Goal: Task Accomplishment & Management: Manage account settings

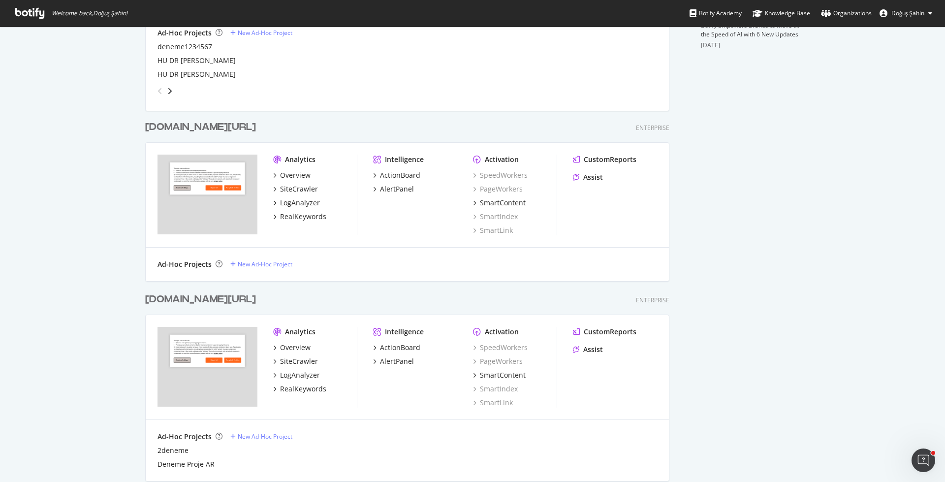
scroll to position [426, 0]
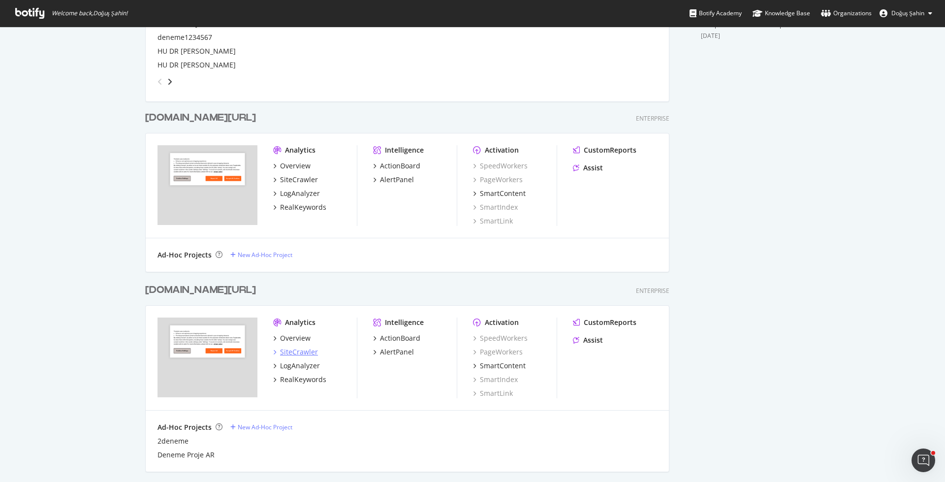
click at [312, 347] on div "SiteCrawler" at bounding box center [299, 352] width 38 height 10
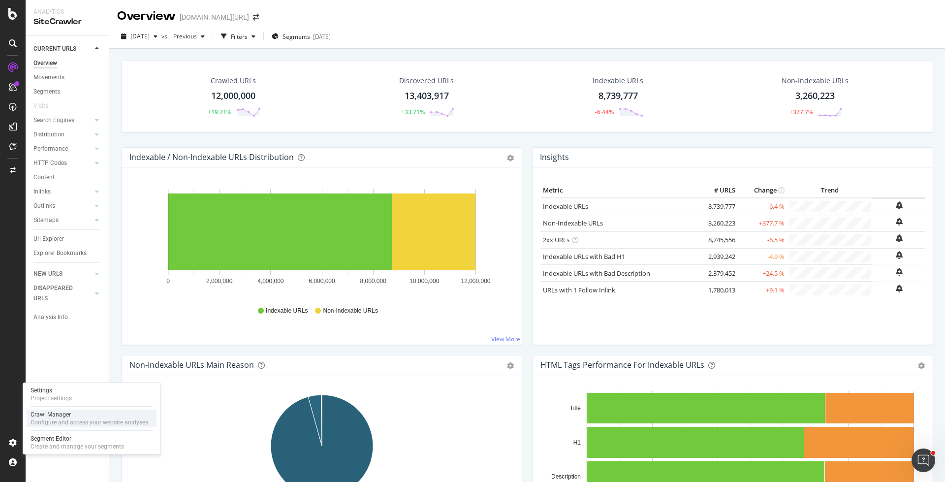
click at [87, 417] on div "Crawl Manager" at bounding box center [90, 414] width 118 height 8
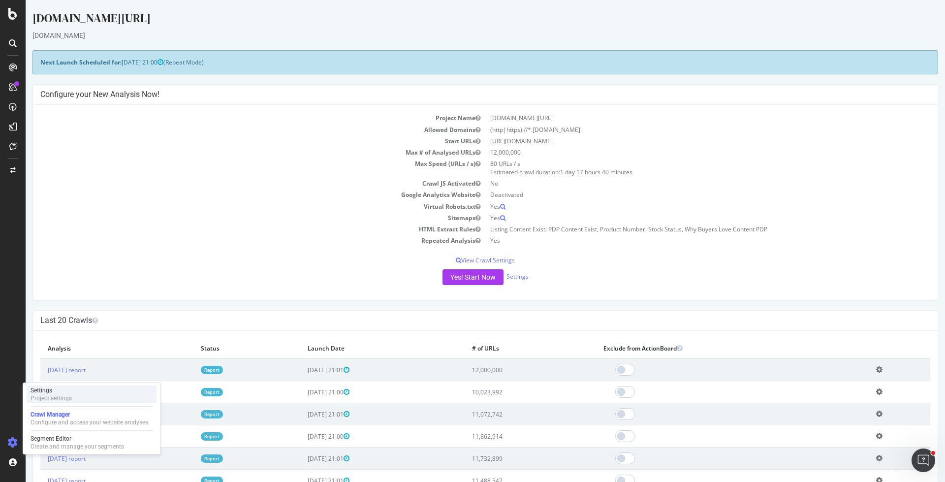
click at [72, 399] on div "Settings Project settings" at bounding box center [92, 394] width 130 height 18
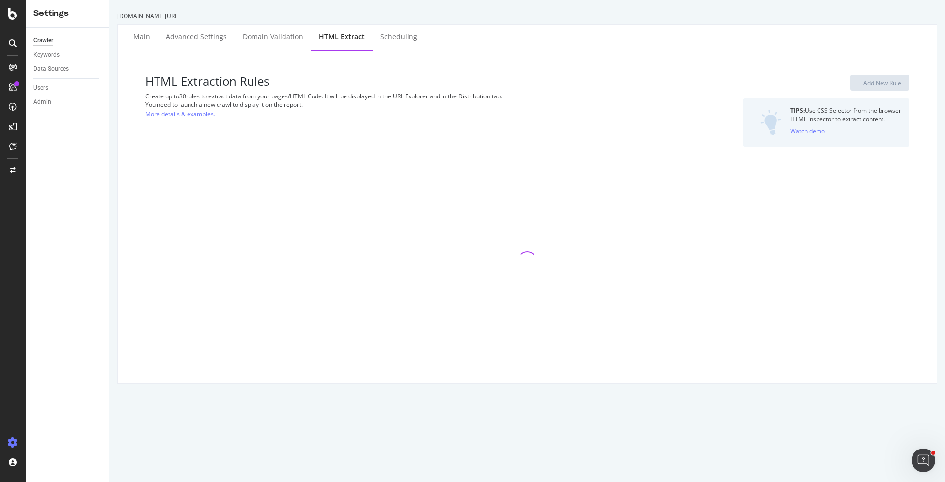
select select "exist"
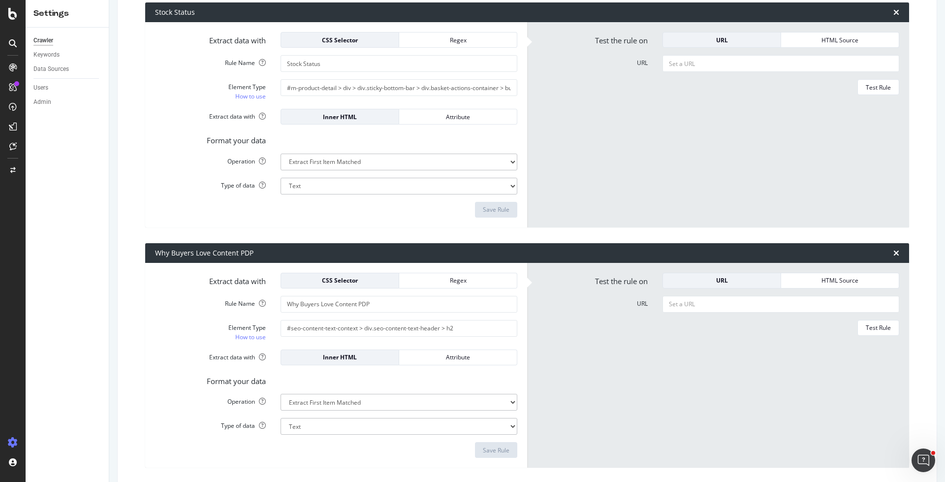
scroll to position [703, 0]
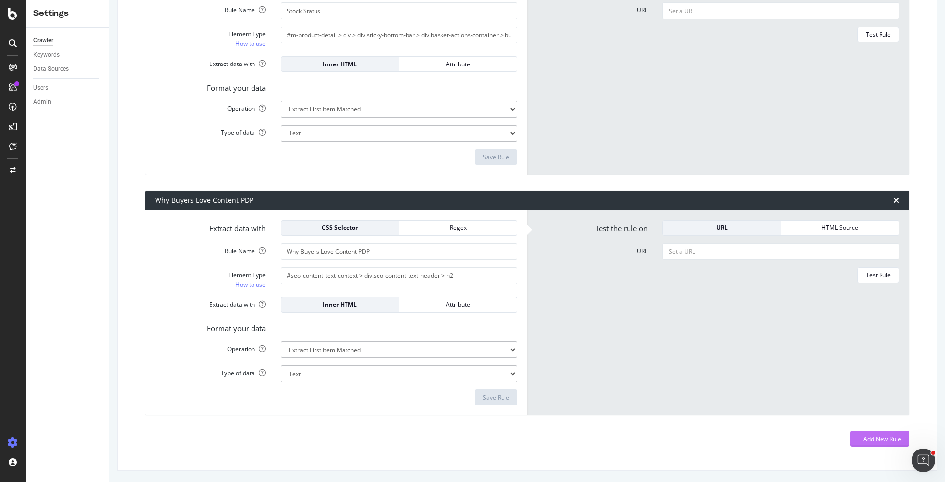
click at [873, 435] on div "+ Add New Rule" at bounding box center [879, 439] width 43 height 8
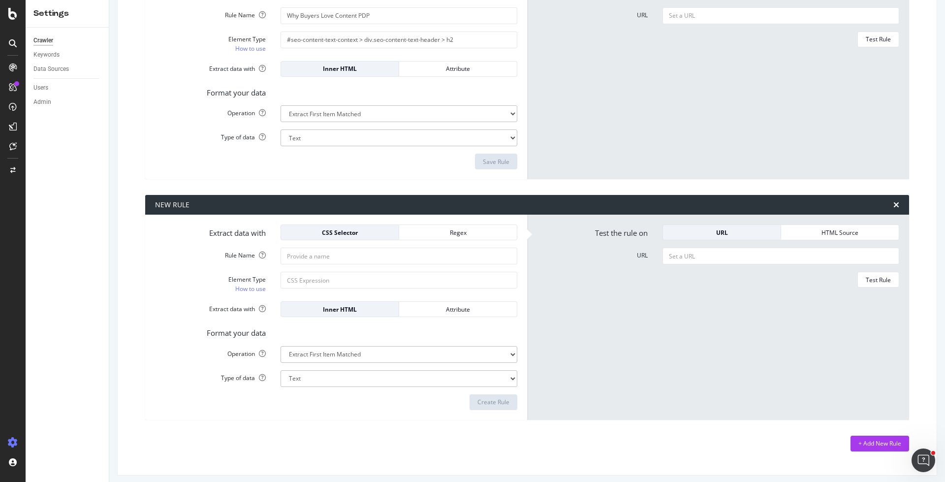
scroll to position [1174, 0]
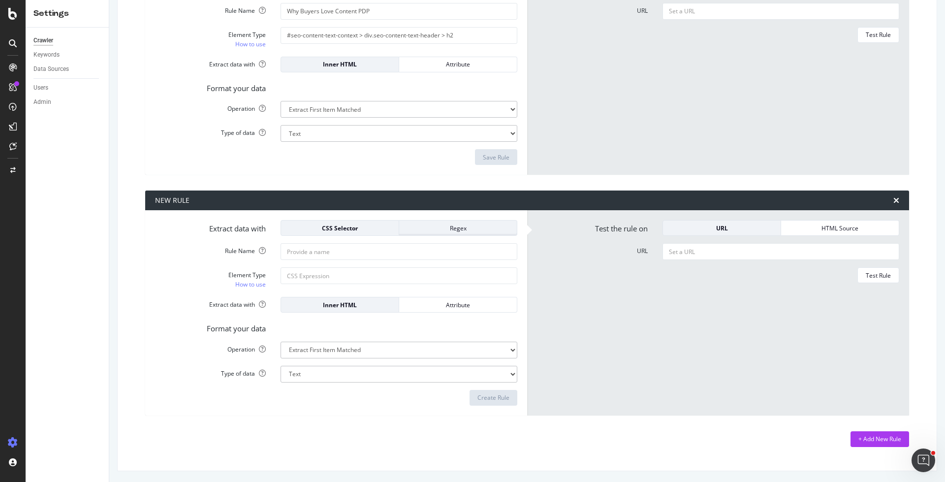
click at [435, 225] on div "Regex" at bounding box center [458, 228] width 102 height 8
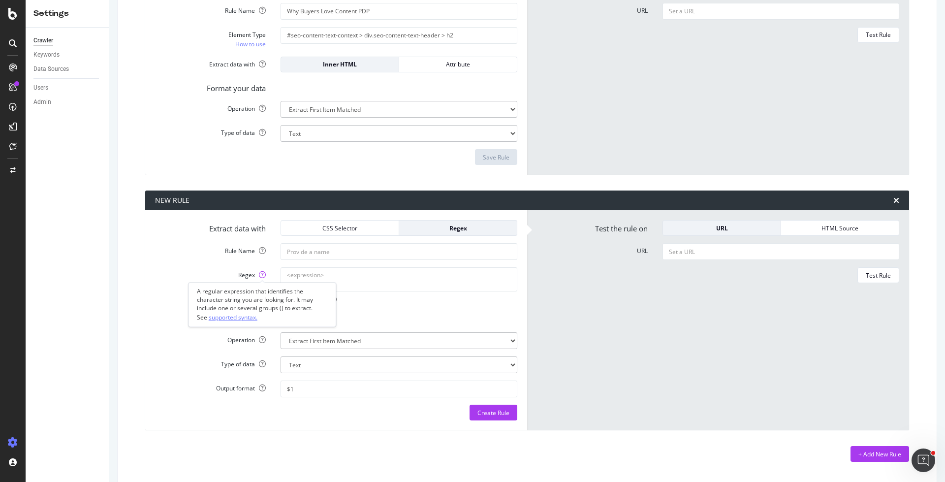
click at [252, 317] on link "supported syntax." at bounding box center [233, 317] width 49 height 10
click at [323, 271] on textarea "Regex" at bounding box center [399, 279] width 237 height 24
paste textarea "(?i)(?:^|[^\p{L}])(noon|namshi|amazon|نون|نمشي|أمازون|امازون)(?=[^\p{L}]|$)"
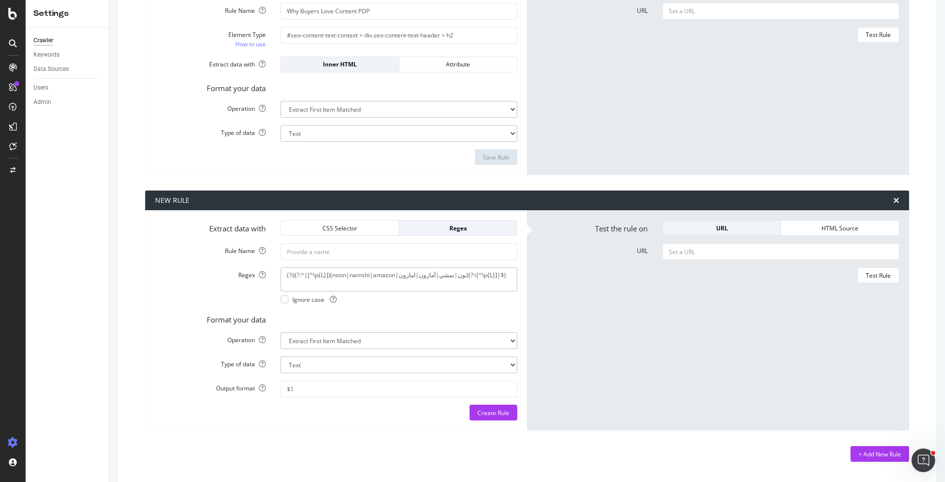
click at [313, 280] on textarea "(?i)(?:^|[^\p{L}])(noon|namshi|amazon|نون|نمشي|أمازون|امازون)(?=[^\p{L}]|$)" at bounding box center [399, 279] width 237 height 24
type textarea "(?i)(?:^|[^\p{L}])(noon|namshi|amazon|نون|نمشي|أمازون|امازون)(?=[^\p{L}]|$)"
type input "Competitor Name Contains"
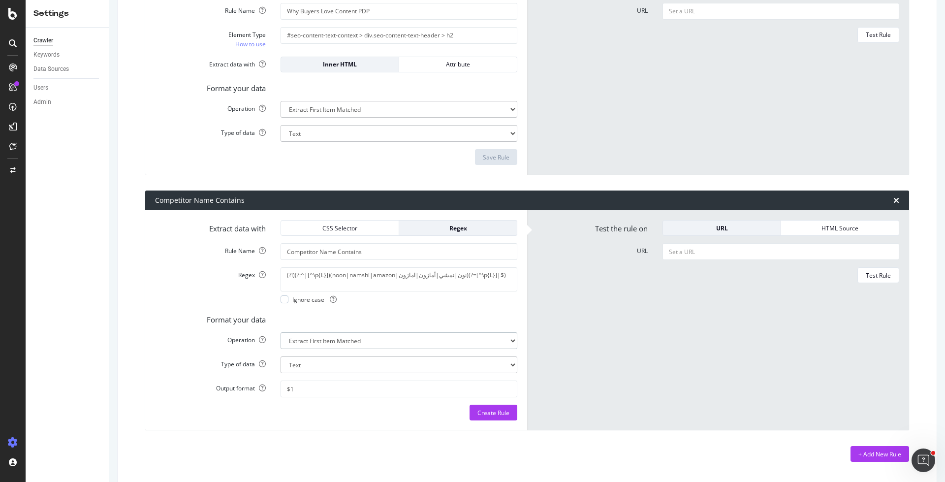
select select "exist"
select select "b"
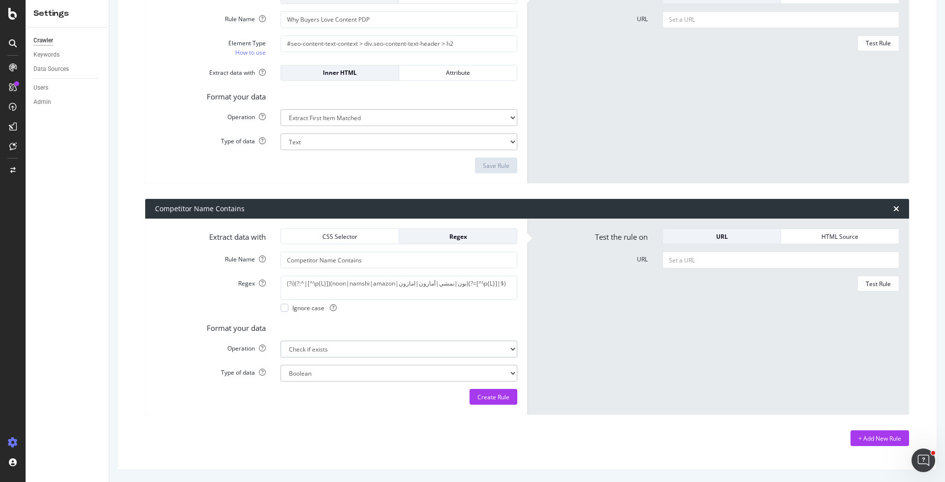
scroll to position [1165, 0]
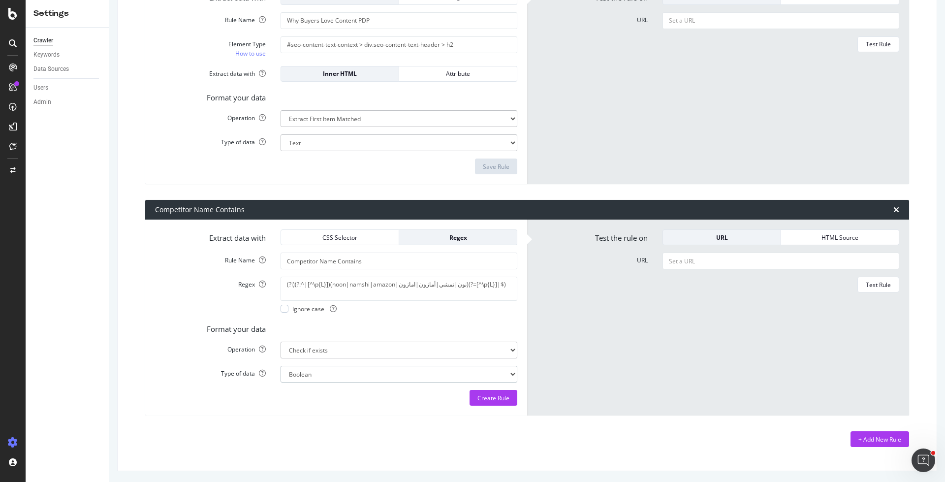
click at [355, 411] on div "Extract data with CSS Selector Regex Rule Name Competitor Name Contains Regex (…" at bounding box center [336, 318] width 382 height 196
paste input "[URL][DOMAIN_NAME]"
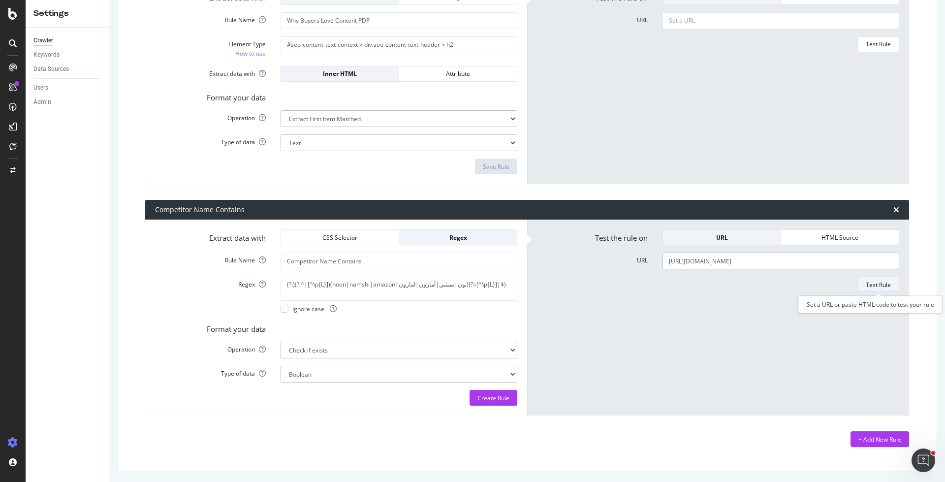
type input "[URL][DOMAIN_NAME]"
click at [882, 283] on div "Test Rule" at bounding box center [878, 285] width 25 height 8
click at [696, 443] on div "+ Add New Rule" at bounding box center [527, 439] width 764 height 16
click at [681, 290] on textarea "Invalid rule." at bounding box center [780, 289] width 237 height 24
click at [443, 284] on textarea "(?i)(?:^|[^\p{L}])(noon|namshi|amazon|نون|نمشي|أمازون|امازون)(?=[^\p{L}]|$)" at bounding box center [399, 289] width 237 height 24
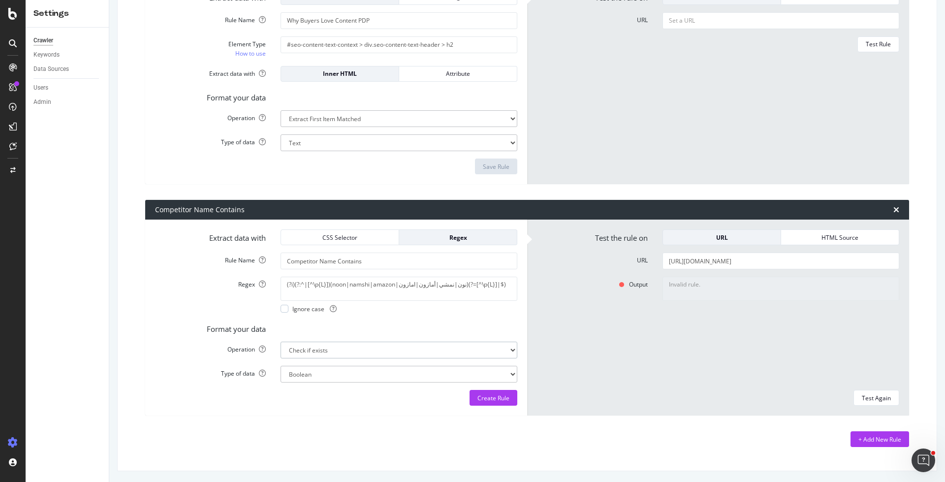
select select "count"
select select "i"
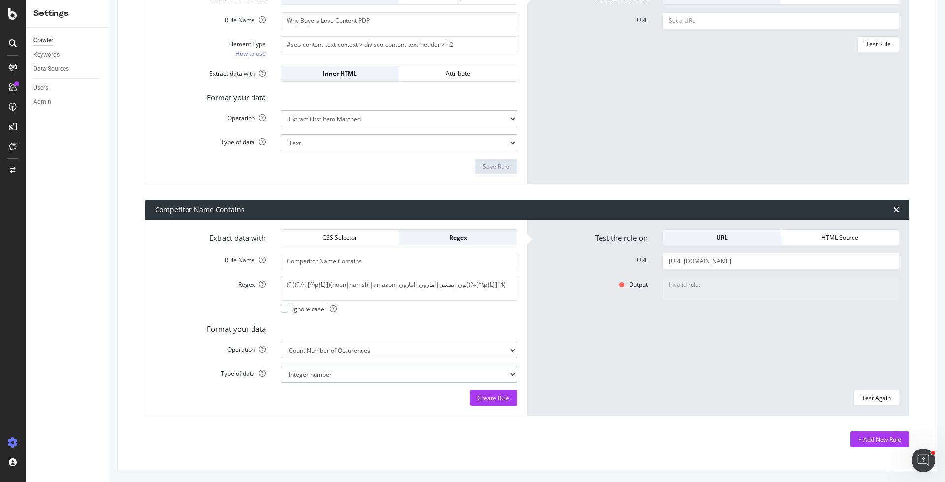
click at [873, 400] on div "Test Again" at bounding box center [876, 398] width 29 height 8
click at [404, 289] on textarea "(?i)(?:^|[^\p{L}])(noon|namshi|amazon|نون|نمشي|أمازون|امازون)(?=[^\p{L}]|$)" at bounding box center [399, 289] width 237 height 24
click at [402, 287] on textarea "(?i)(?:^|[^\p{L}])(noon|namshi|amazon|نون|نمشي|أمازون|امازون)(?=[^\p{L}]|$)" at bounding box center [399, 289] width 237 height 24
paste textarea "A-Za-z\u0600-\u06FF])(noon|namshi|amazon|نون|نمشي|أمازون|امازون)(?=[^A-Za-z\u06…"
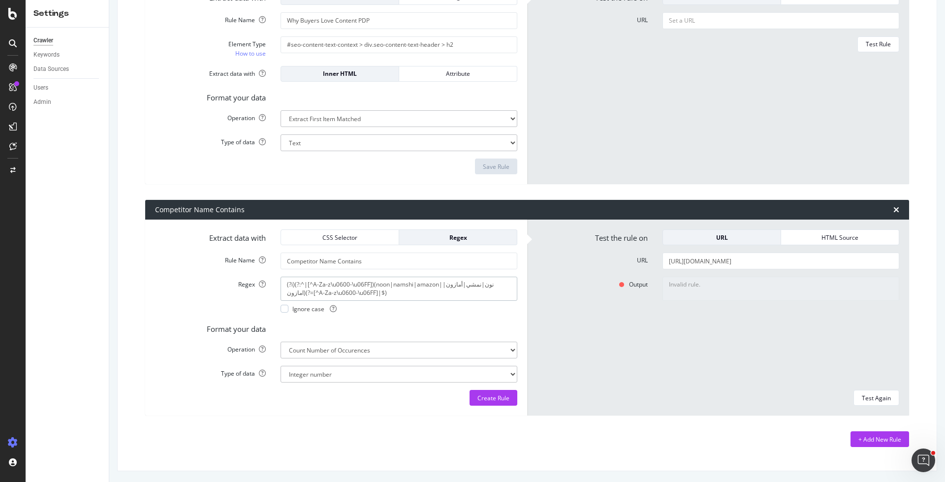
click at [411, 299] on textarea "(?i)(?:^|[^A-Za-z\u0600-\u06FF])(noon|namshi|amazon|نون|نمشي|أمازون|امازون)(?=[…" at bounding box center [399, 289] width 237 height 24
type textarea "(?i)(?:^|[^A-Za-z\u0600-\u06FF])(noon|namshi|amazon|نون|نمشي|أمازون|امازون)(?=[…"
click at [873, 394] on div "Test Again" at bounding box center [876, 398] width 29 height 8
click at [873, 396] on div "Test Again" at bounding box center [876, 398] width 29 height 8
click at [335, 308] on icon at bounding box center [333, 308] width 7 height 7
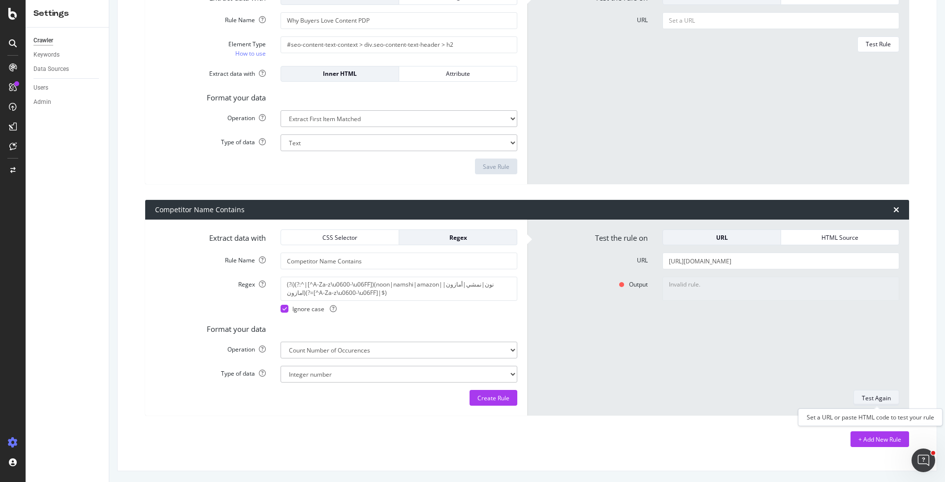
click at [867, 391] on div "Test Again" at bounding box center [876, 398] width 29 height 14
